Goal: Go to known website: Access a specific website the user already knows

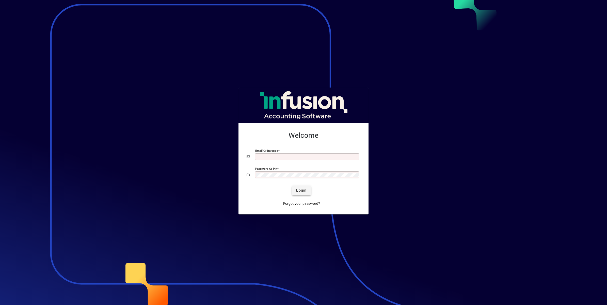
type input "**********"
click at [300, 186] on form "**********" at bounding box center [303, 168] width 122 height 83
drag, startPoint x: 300, startPoint y: 186, endPoint x: 303, endPoint y: 192, distance: 7.2
click at [303, 192] on span "Login" at bounding box center [301, 190] width 10 height 5
